Goal: Complete application form: Complete application form

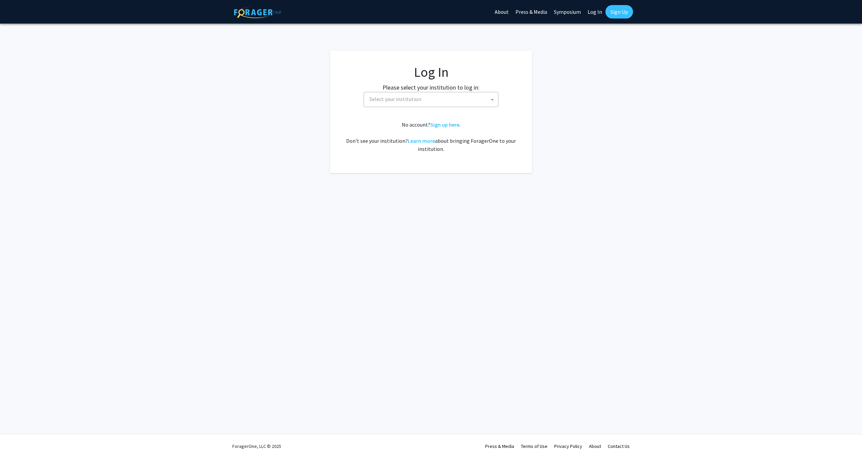
select select
click at [399, 102] on span "Select your institution" at bounding box center [395, 99] width 52 height 7
type input "emo"
select select "12"
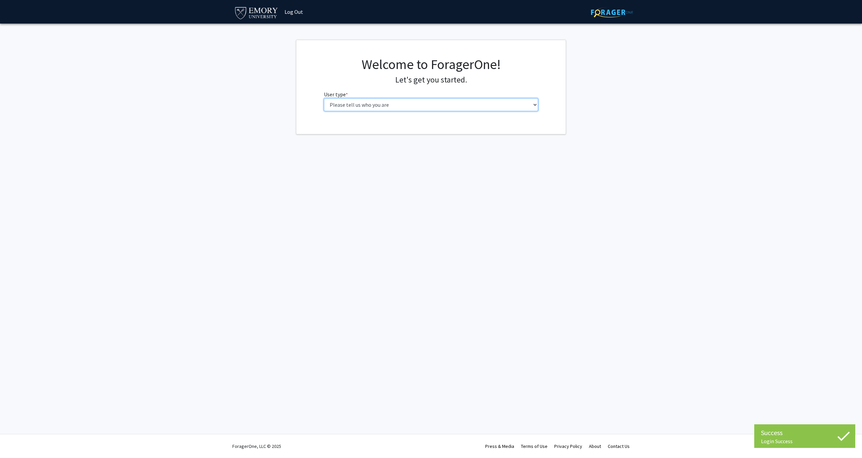
select select "1: undergrad"
click at [430, 128] on input "First Name * required" at bounding box center [431, 131] width 214 height 13
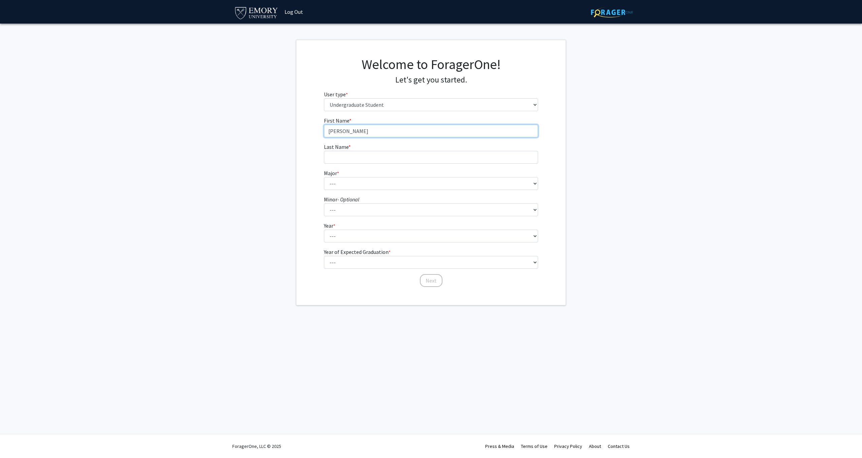
type input "[PERSON_NAME]"
select select "26: 987"
select select "33: 760"
select select "3: junior"
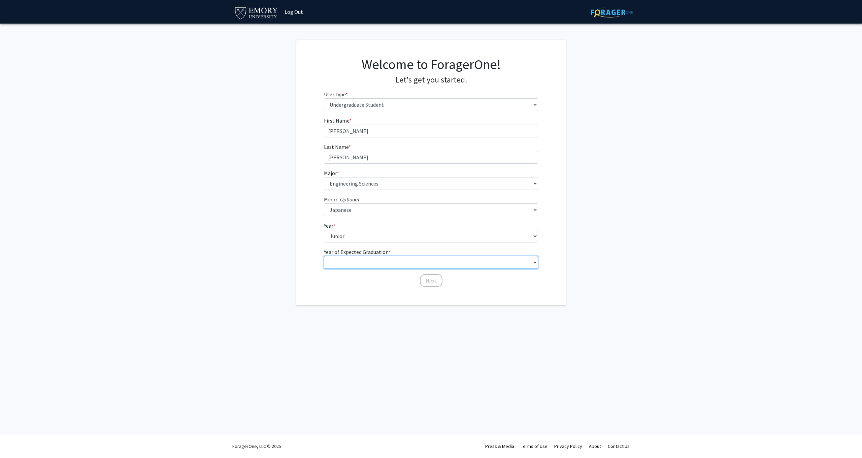
select select "3: 2027"
click at [435, 284] on button "Next" at bounding box center [431, 280] width 23 height 13
select select "3: university_website"
click at [431, 148] on button "Finish" at bounding box center [431, 149] width 25 height 13
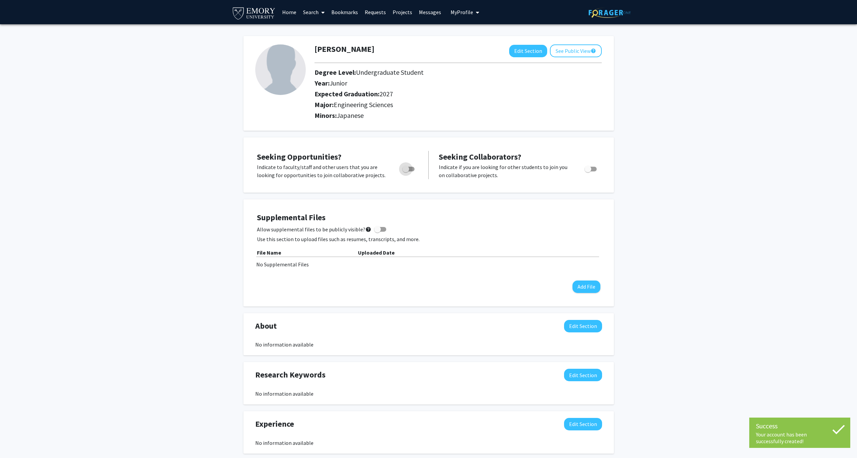
click at [405, 169] on span "Toggle" at bounding box center [405, 169] width 7 height 7
click at [405, 171] on input "Are you actively seeking opportunities?" at bounding box center [405, 171] width 0 height 0
checkbox input "true"
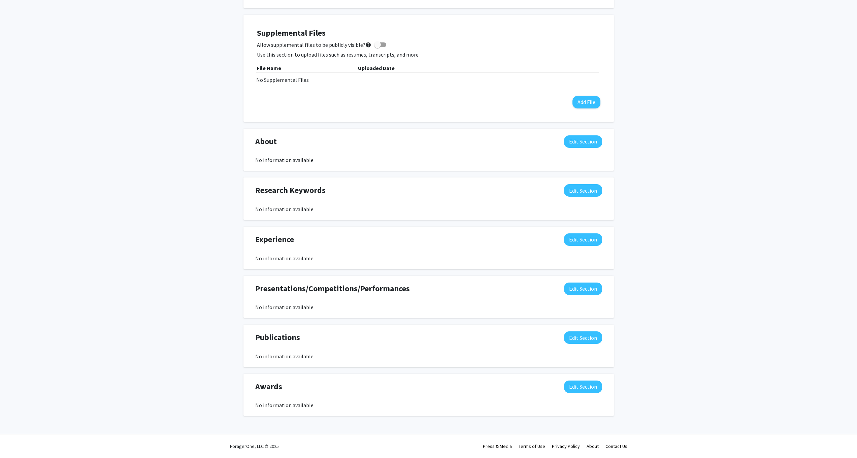
scroll to position [185, 0]
click at [572, 241] on button "Edit Section" at bounding box center [583, 239] width 38 height 12
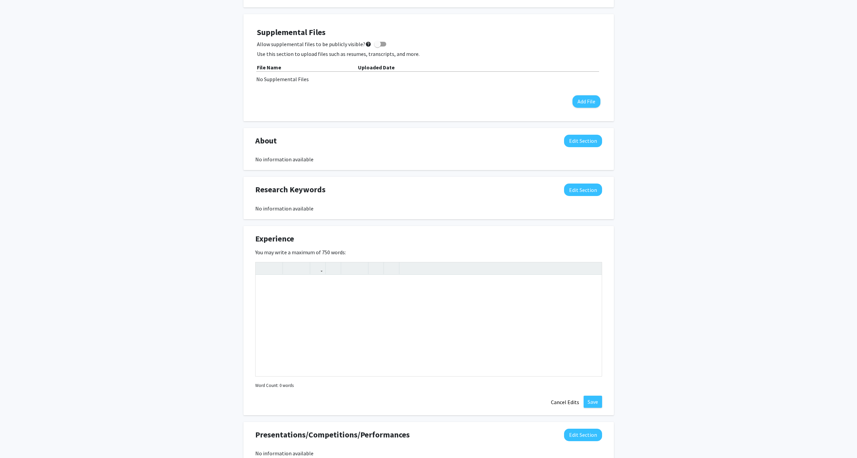
click at [620, 262] on div "[PERSON_NAME] Edit Section See Public View help Degree Level: Undergraduate Stu…" at bounding box center [428, 211] width 857 height 745
click at [559, 403] on button "Cancel Edits" at bounding box center [564, 402] width 37 height 13
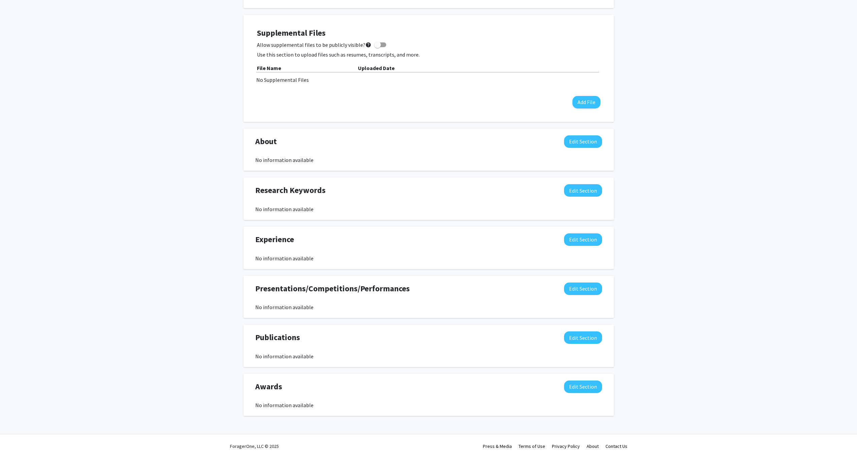
scroll to position [186, 0]
click at [569, 146] on button "Edit Section" at bounding box center [583, 141] width 38 height 12
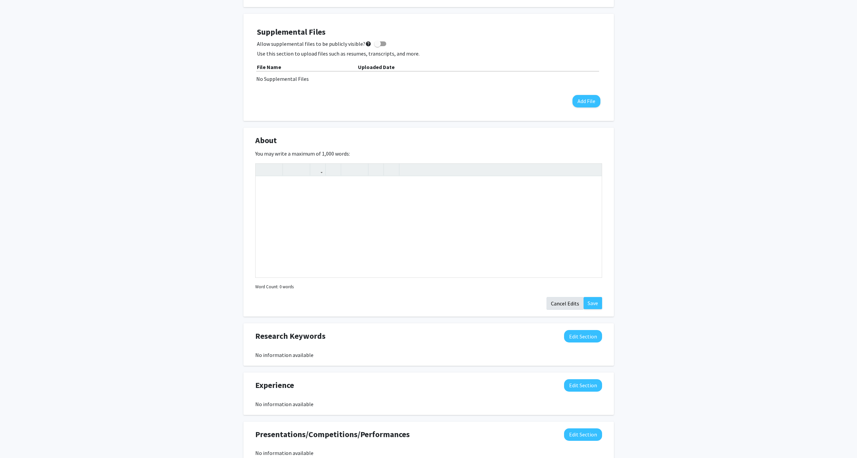
click at [569, 305] on button "Cancel Edits" at bounding box center [564, 303] width 37 height 13
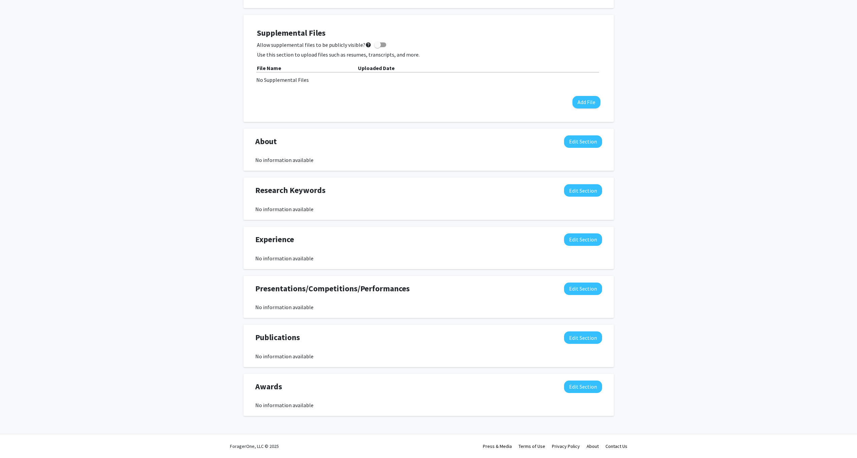
scroll to position [0, 0]
